Goal: Register for event/course

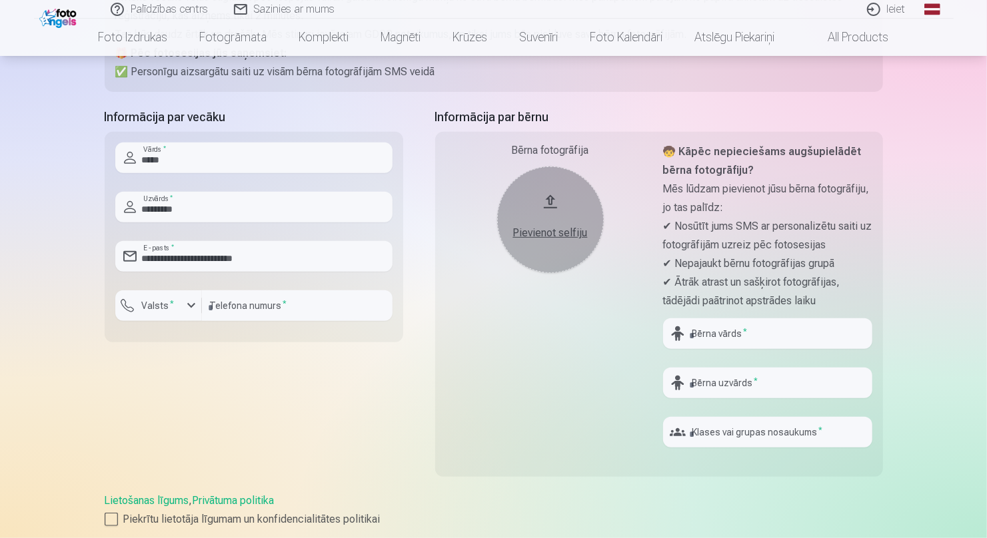
scroll to position [333, 0]
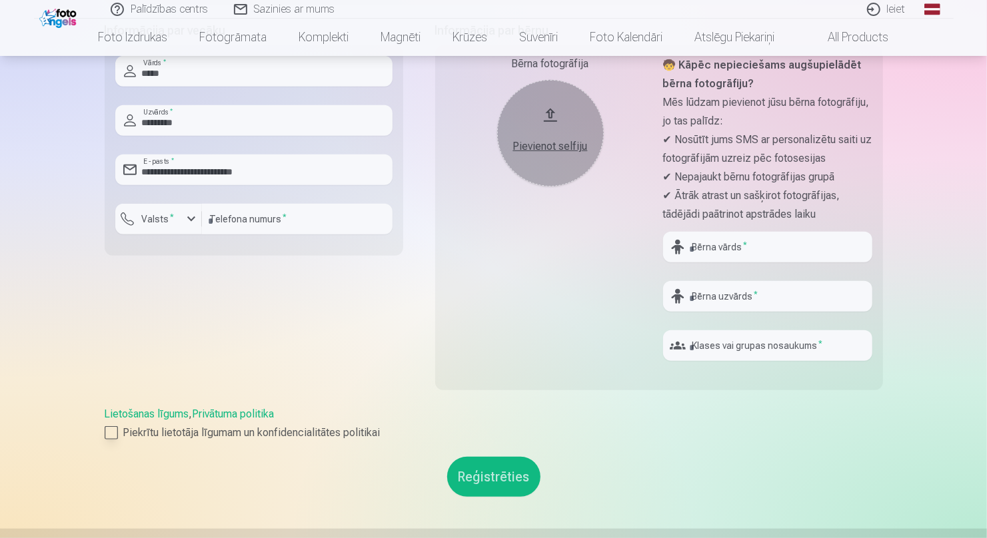
click at [109, 431] on div at bounding box center [111, 432] width 13 height 13
click at [488, 476] on button "Reģistrēties" at bounding box center [493, 477] width 93 height 40
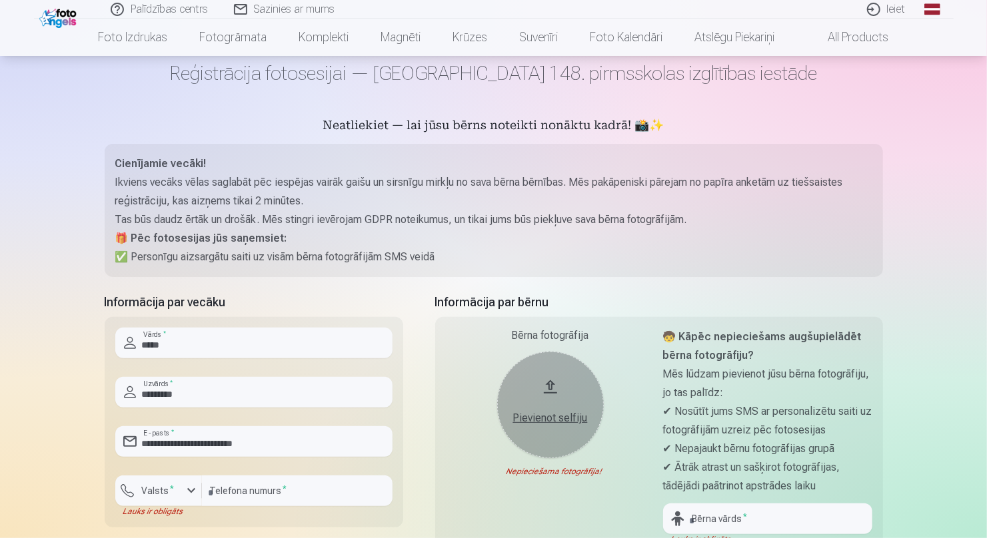
scroll to position [200, 0]
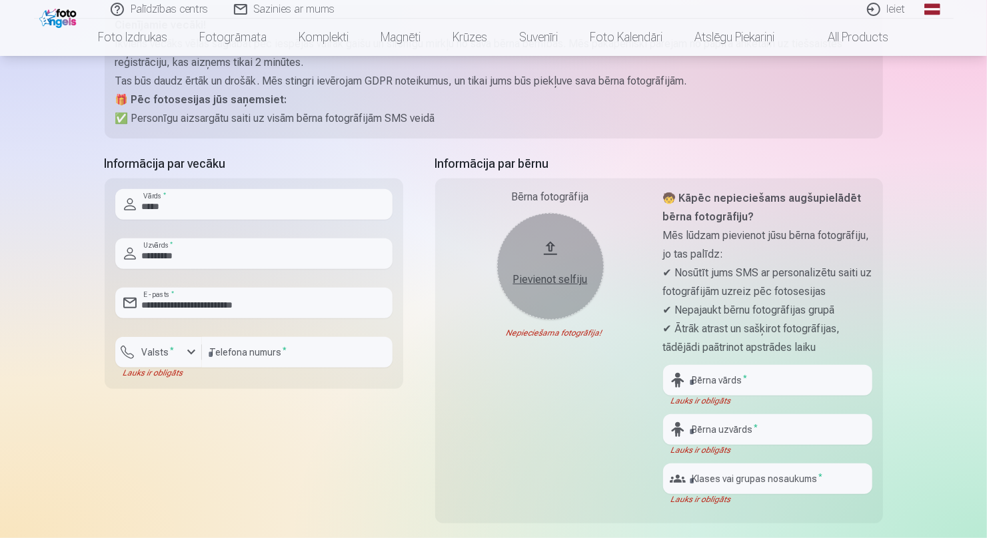
click at [544, 277] on div "Pievienot selfiju" at bounding box center [550, 280] width 80 height 16
click at [768, 378] on input "text" at bounding box center [767, 380] width 209 height 31
type input "*****"
type input "*********"
type input "********"
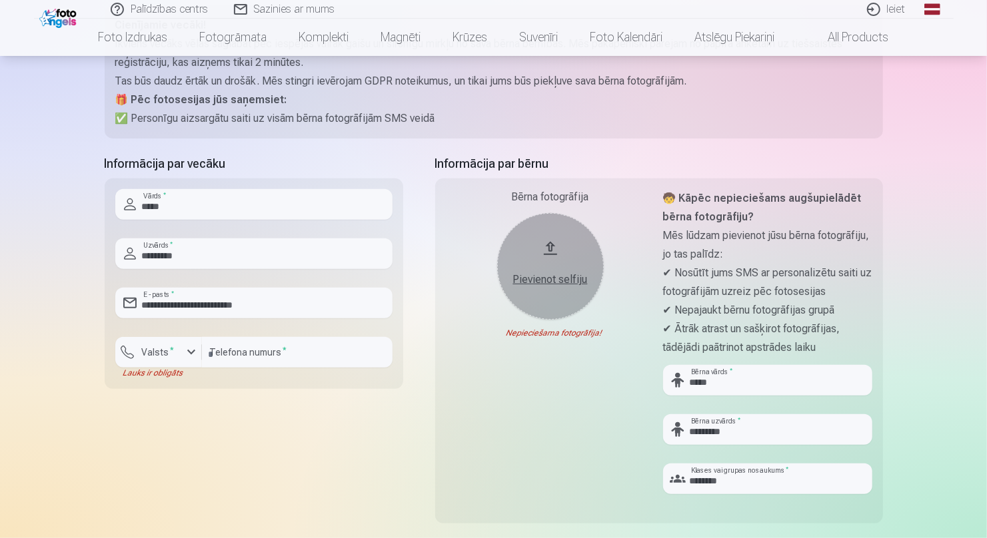
click at [554, 281] on div "Pievienot selfiju" at bounding box center [550, 280] width 80 height 16
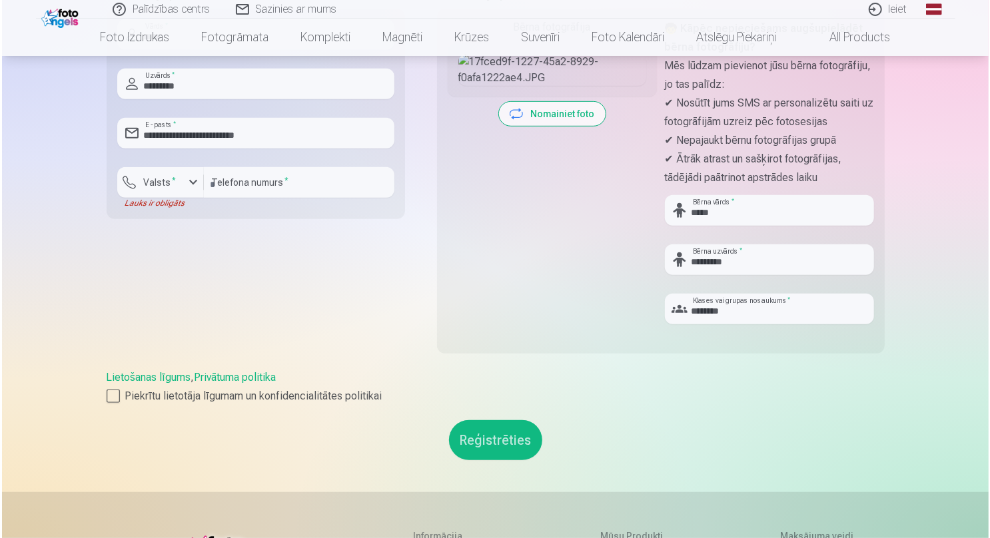
scroll to position [400, 0]
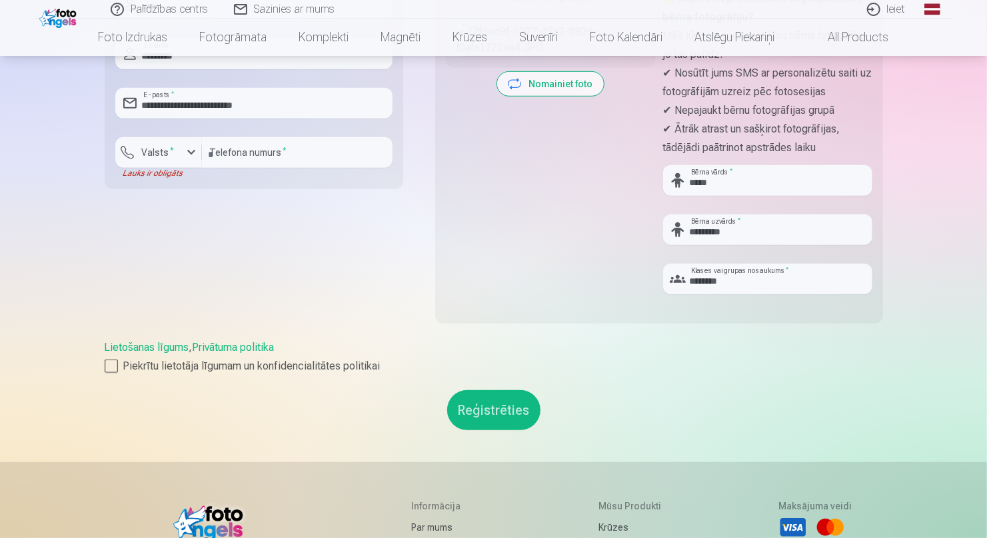
click at [496, 408] on button "Reģistrēties" at bounding box center [493, 410] width 93 height 40
click at [167, 150] on label "Valsts *" at bounding box center [158, 152] width 43 height 13
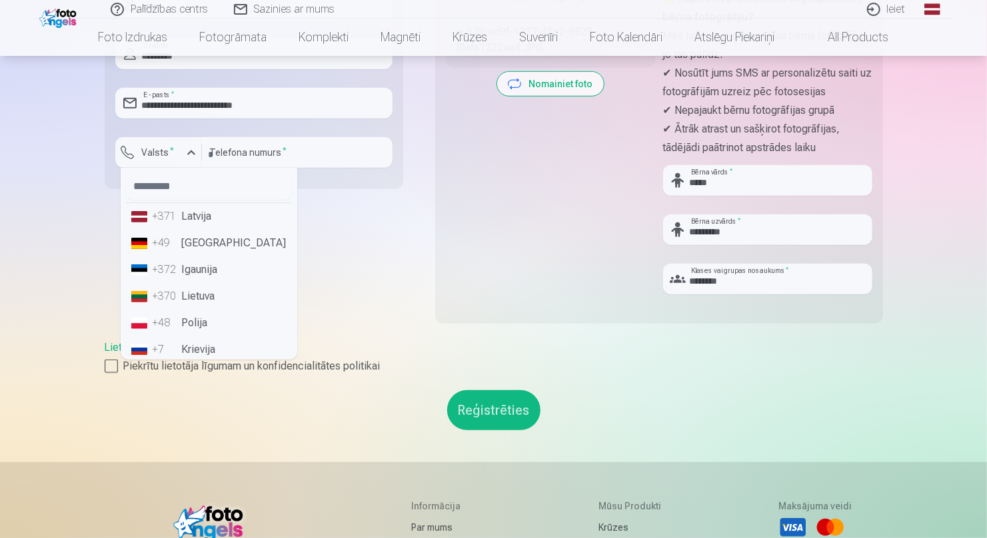
click at [193, 219] on li "+371 Latvija" at bounding box center [209, 216] width 166 height 27
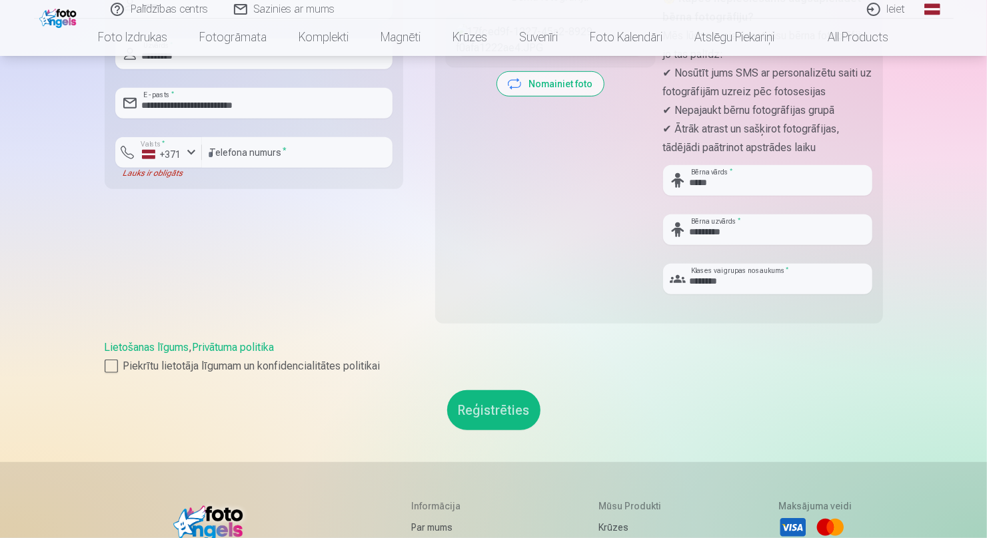
click at [512, 409] on button "Reģistrēties" at bounding box center [493, 410] width 93 height 40
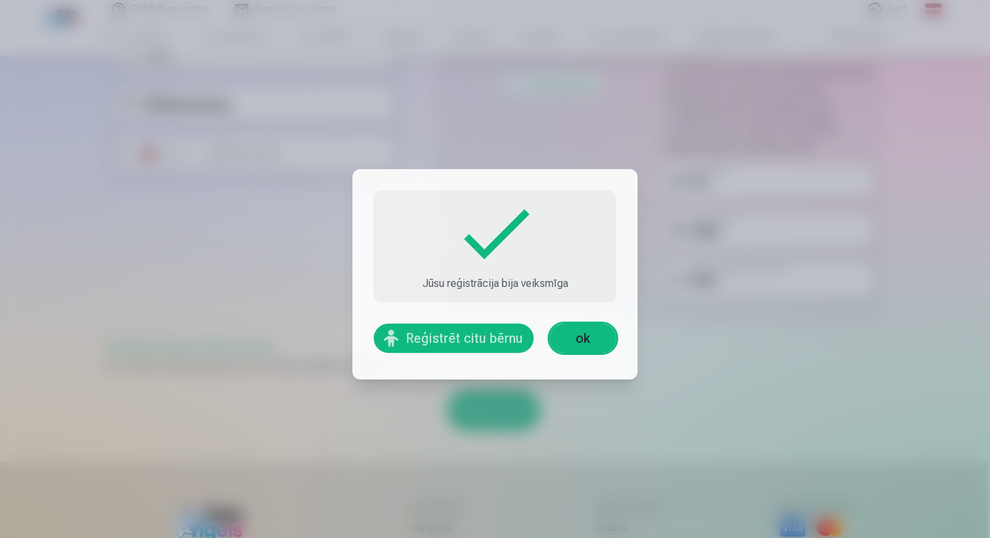
click at [582, 335] on link "ok" at bounding box center [583, 338] width 67 height 29
